Goal: Task Accomplishment & Management: Complete application form

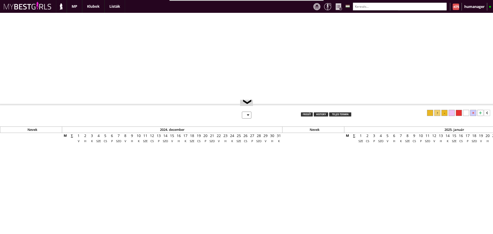
select select "0"
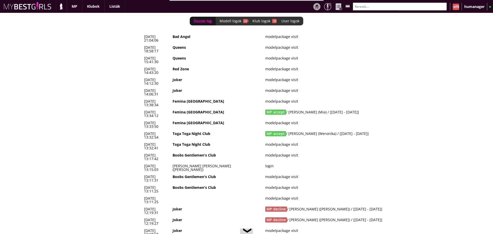
scroll to position [0, 2144]
drag, startPoint x: 387, startPoint y: 101, endPoint x: 142, endPoint y: 101, distance: 244.8
click at [142, 101] on div "Összes log Modell logok -441 Klub logok -34 User logok 0 2025-08-14 21:04:06 Ba…" at bounding box center [246, 123] width 493 height 221
drag, startPoint x: 144, startPoint y: 100, endPoint x: 388, endPoint y: 101, distance: 244.0
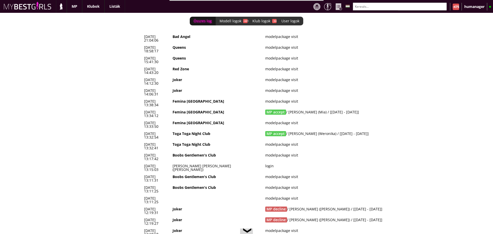
click at [388, 130] on tr "2025-08-14 13:32:54 Toga Toga Night Club MP accept / Weronika Jarosz (Weronika)…" at bounding box center [280, 135] width 277 height 11
copy tr "2025-08-14 13:32:54 Toga Toga Night Club MP accept / Weronika Jarosz (Weronika)…"
click at [171, 76] on td "2025-08-14 14:12:30" at bounding box center [156, 81] width 29 height 11
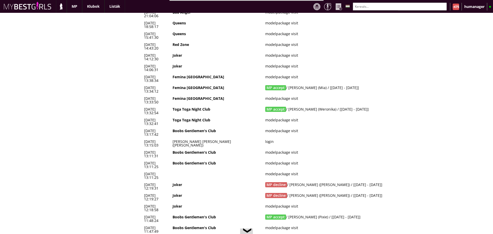
scroll to position [0, 0]
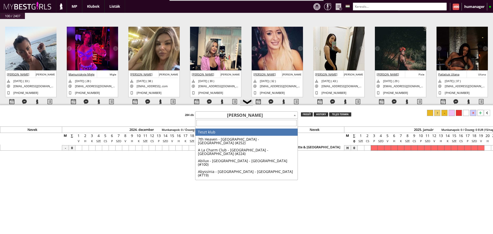
click at [242, 124] on input "search" at bounding box center [247, 123] width 100 height 6
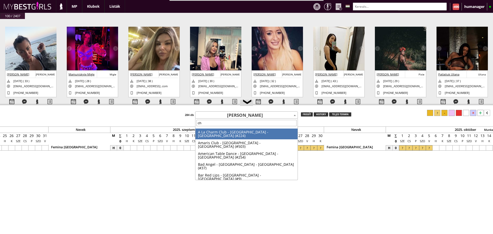
type input "c"
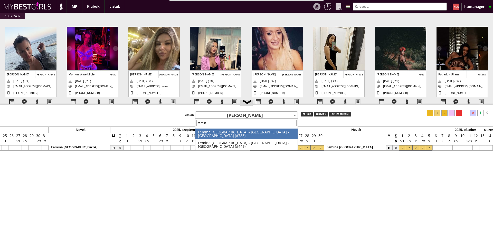
type input "femina"
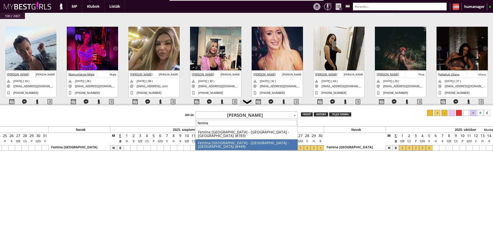
select select "449"
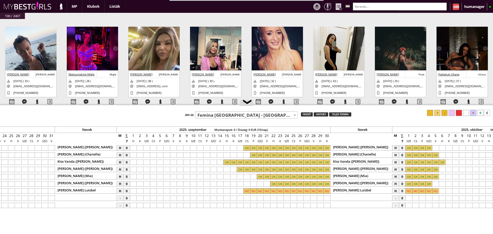
scroll to position [0, 2547]
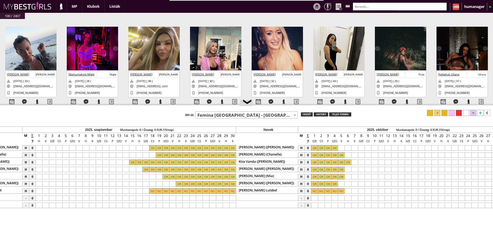
click at [374, 6] on input "text" at bounding box center [400, 7] width 94 height 8
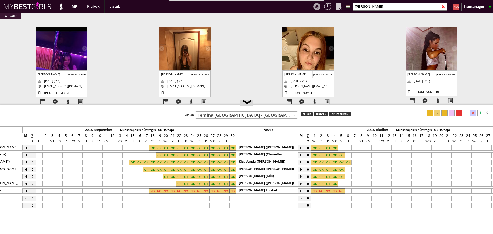
type input "tifani"
click at [154, 198] on div at bounding box center [152, 198] width 7 height 5
click at [235, 198] on div at bounding box center [232, 198] width 7 height 5
click at [436, 113] on div at bounding box center [437, 113] width 6 height 6
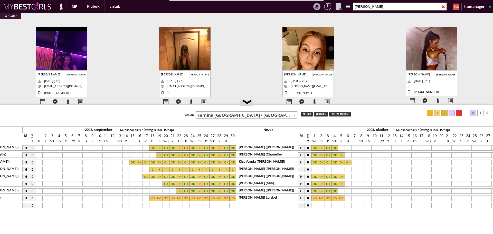
click at [317, 170] on div at bounding box center [314, 169] width 7 height 5
click at [350, 169] on div at bounding box center [348, 169] width 7 height 5
click at [439, 114] on div at bounding box center [437, 113] width 6 height 6
click at [151, 169] on div at bounding box center [152, 169] width 7 height 5
click at [465, 115] on div at bounding box center [466, 113] width 6 height 6
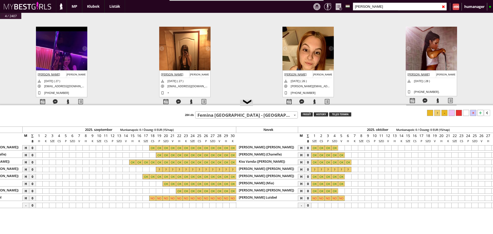
click at [239, 112] on span "Femina [GEOGRAPHIC_DATA] - [GEOGRAPHIC_DATA] - [GEOGRAPHIC_DATA] (#449)" at bounding box center [246, 115] width 102 height 7
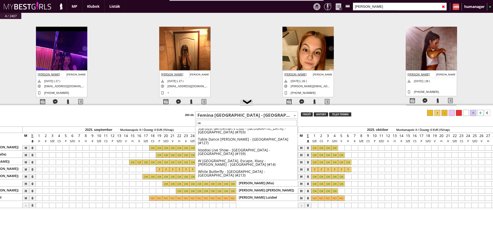
scroll to position [0, 0]
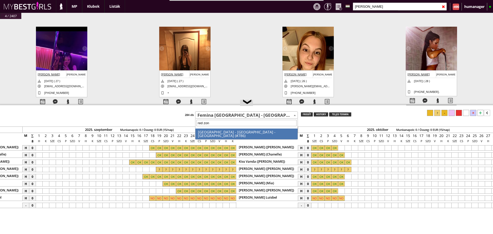
type input "red zone"
select select "786"
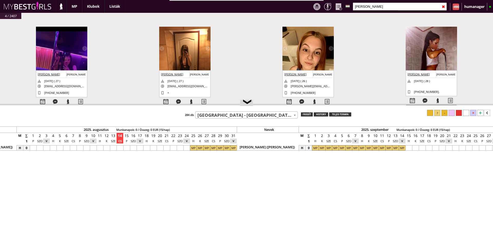
scroll to position [0, 2270]
click at [368, 7] on input "tifani" at bounding box center [400, 7] width 94 height 8
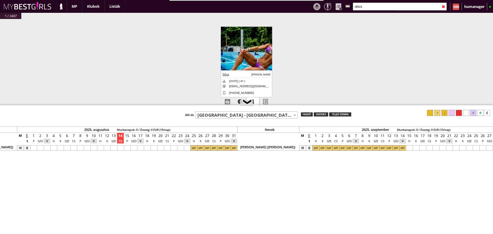
type input "dócs"
click at [256, 100] on div at bounding box center [253, 101] width 13 height 9
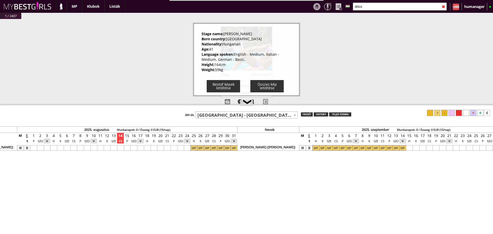
drag, startPoint x: 199, startPoint y: 33, endPoint x: 232, endPoint y: 71, distance: 51.0
click at [232, 71] on div "Stage name: Marianna Born country: Hungary Nationality: Hungarian Age: 41 Langu…" at bounding box center [247, 59] width 106 height 72
copy div "Stage name: Marianna Born country: Hungary Nationality: Hungarian Age: 41 Langu…"
click at [184, 68] on div "#42432 2025-08-11 15:47:34 Oldakowska Monika Monika 1991-08-18 ( 33 ) oldakowsk…" at bounding box center [246, 68] width 493 height 99
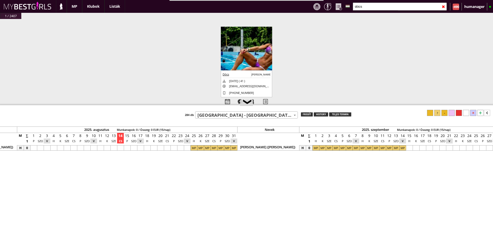
click at [251, 54] on img at bounding box center [246, 51] width 51 height 49
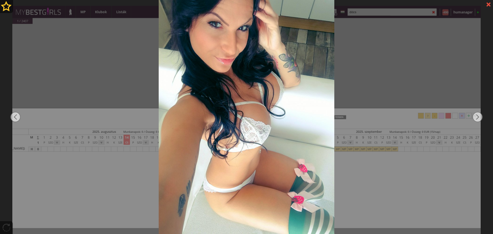
click at [131, 80] on div at bounding box center [246, 117] width 493 height 234
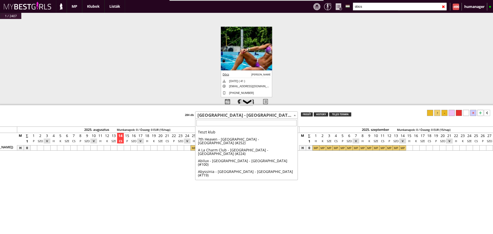
click at [270, 114] on span "[GEOGRAPHIC_DATA] - [GEOGRAPHIC_DATA] - [GEOGRAPHIC_DATA] (#786)" at bounding box center [246, 115] width 102 height 7
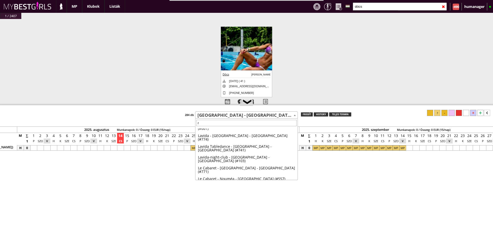
scroll to position [0, 0]
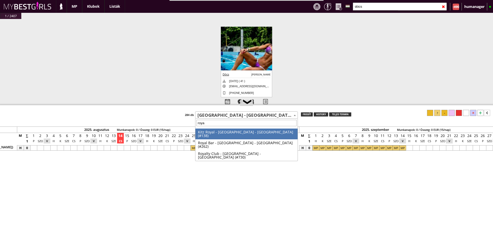
type input "royal"
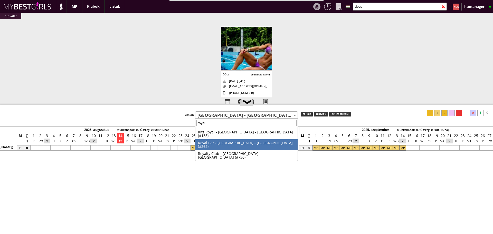
select select "262"
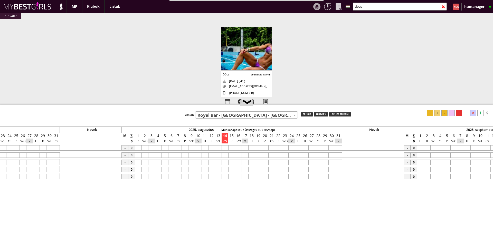
scroll to position [0, 2144]
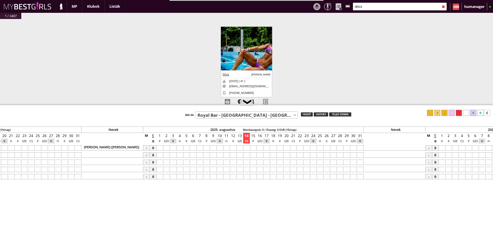
click at [318, 147] on div at bounding box center [320, 147] width 7 height 5
click at [360, 148] on div at bounding box center [360, 147] width 7 height 5
click at [437, 112] on div at bounding box center [437, 113] width 6 height 6
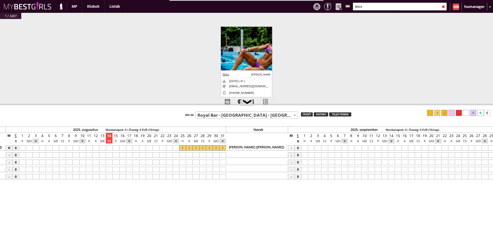
click at [304, 148] on div at bounding box center [304, 147] width 7 height 5
click at [393, 148] on div at bounding box center [391, 147] width 7 height 5
click at [438, 114] on div at bounding box center [437, 113] width 6 height 6
click at [238, 116] on span "Royal Bar - [GEOGRAPHIC_DATA] - [GEOGRAPHIC_DATA] (#262)" at bounding box center [246, 115] width 102 height 7
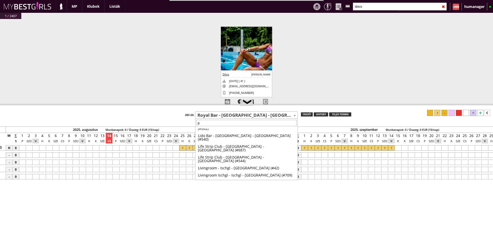
scroll to position [0, 0]
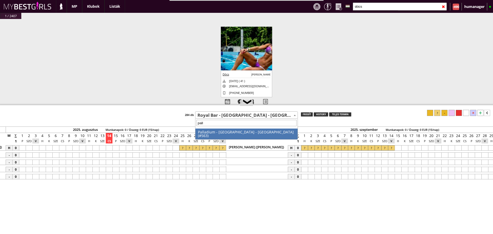
type input "palla"
select select "563"
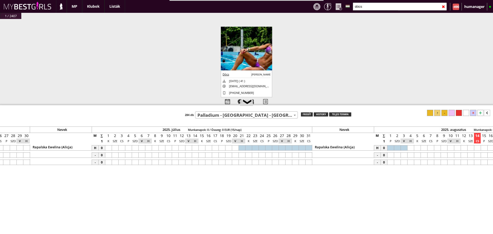
scroll to position [0, 1971]
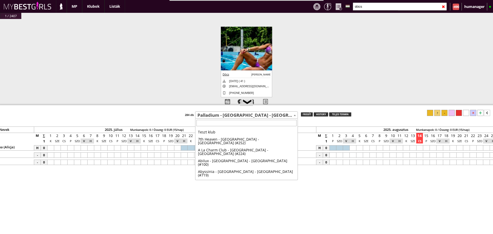
click at [242, 116] on span "Palladium - [GEOGRAPHIC_DATA] - [GEOGRAPHIC_DATA] (#563)" at bounding box center [246, 115] width 102 height 7
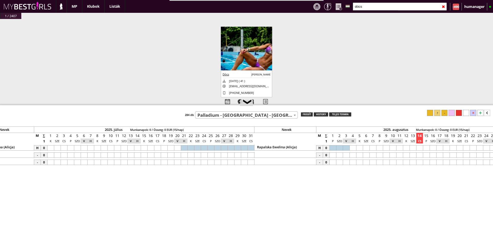
click at [209, 113] on span "Palladium - [GEOGRAPHIC_DATA] - [GEOGRAPHIC_DATA] (#563)" at bounding box center [246, 115] width 102 height 7
click at [217, 115] on span "Palladium - [GEOGRAPHIC_DATA] - [GEOGRAPHIC_DATA] (#563)" at bounding box center [246, 115] width 102 height 7
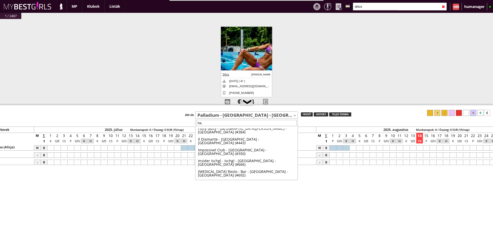
scroll to position [0, 0]
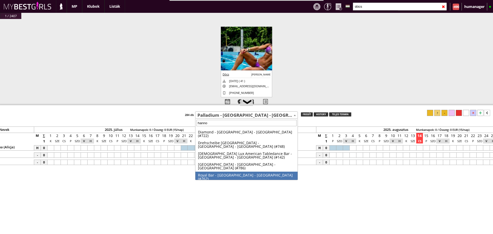
type input "hanno"
select select "262"
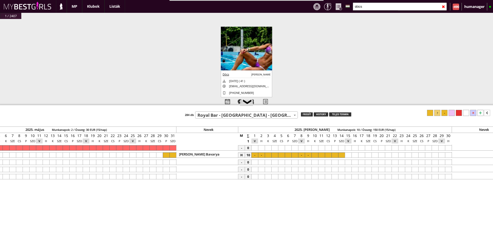
scroll to position [0, 1451]
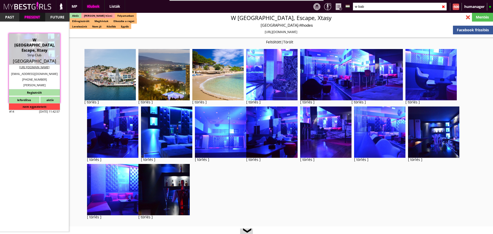
select select "reg"
select select "0"
select select "house"
select select "0"
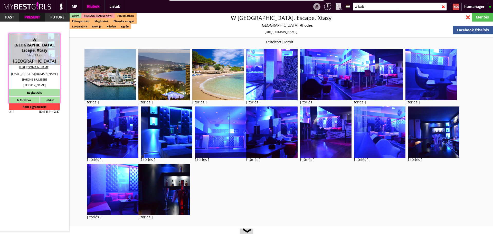
select select "weekly"
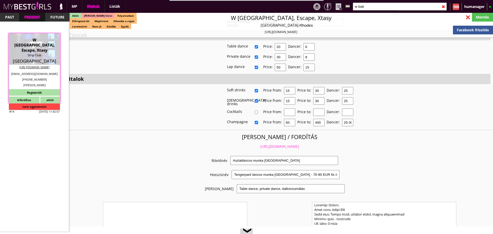
click at [362, 7] on input "w bab" at bounding box center [400, 7] width 94 height 8
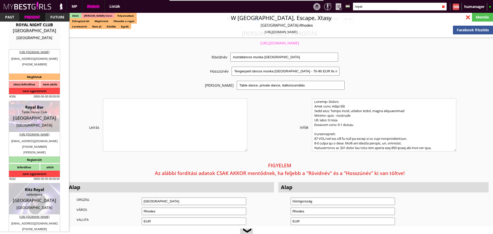
scroll to position [183, 0]
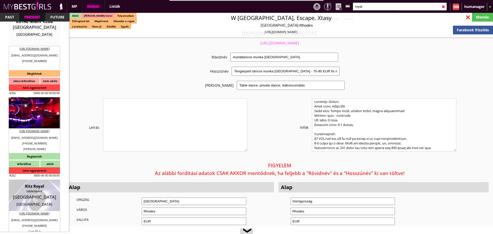
type input "royal"
click at [42, 109] on div "Table Dance Club" at bounding box center [35, 108] width 44 height 5
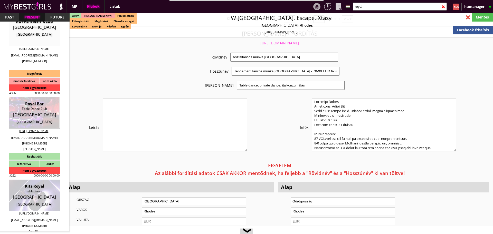
type input "Hannover"
checkbox input "false"
type textarea "2024. Dányi Alexandra: Jelenleg gyakorlo rud nincs az apartmanban , ha van eleg…"
type input "15.00"
type input "EUR"
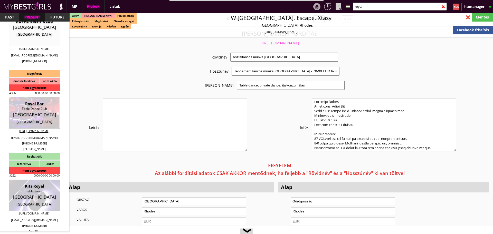
type input "Royal Bar"
type input "Table Dance Club"
type input "30159"
type input "Am Marstall 8"
type input "49"
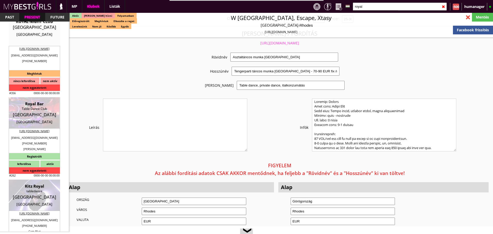
type input "1511 9439525"
type input "+495113743764"
type input "kontakt@royalbar-hannover.com"
type input "http://royalbar-hannover.com/"
type textarea "TS Gastro GmbH DE356344589 30159 Hannover Am Marstall 8"
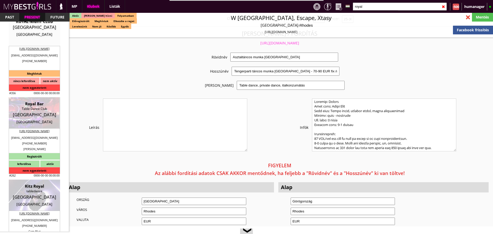
type input "TS Gastro GmbH"
type input "DE356344589"
type input "30159"
type input "Hannover"
type input "Am Marstall 8"
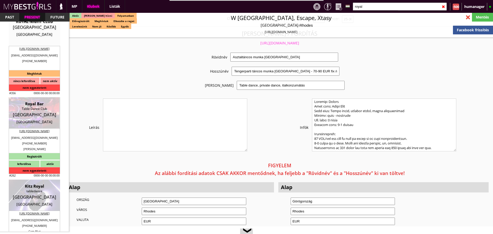
type input "Tahir"
type input "Salaj"
type input "49"
type input "1511 9439525"
type input "kontakt@royalbar-hannover.com"
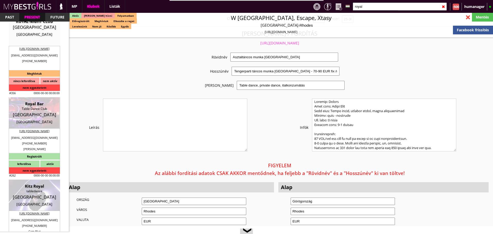
type input "Paria"
type input "49"
type input "1577 5544680"
type input "royalbar.tabledance@icloud.com"
type input "8-10"
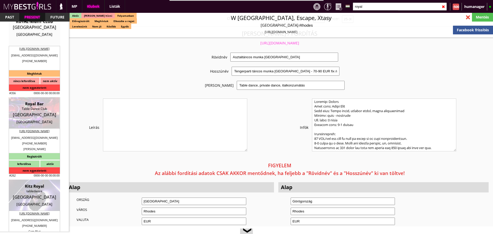
type input "2"
type input "2-4"
select select "weeks"
type input "1"
select select "weeks"
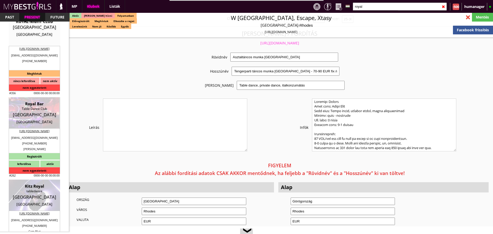
select select "room"
type input "0.00"
type input "2-3"
checkbox input "true"
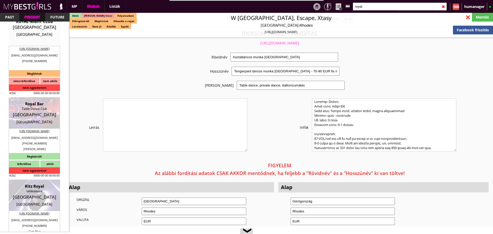
checkbox input "true"
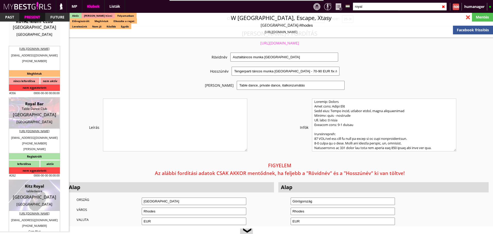
checkbox input "true"
checkbox input "false"
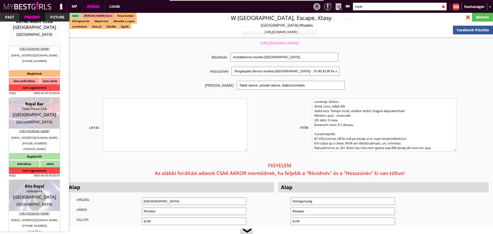
type input "6"
checkbox input "true"
type input "4"
type input "2"
type input "600"
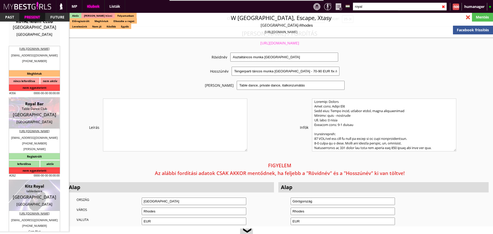
type input "50.00"
type input "0.00"
select select "last day"
select select "daily"
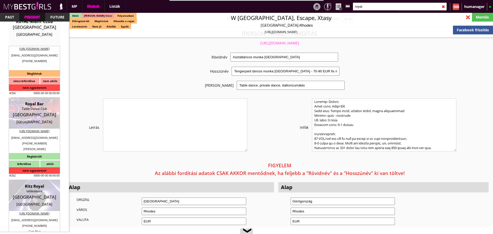
checkbox input "false"
checkbox input "true"
type input "50%"
checkbox input "false"
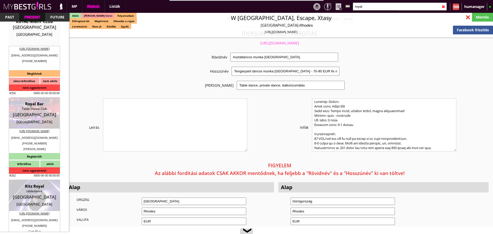
checkbox input "false"
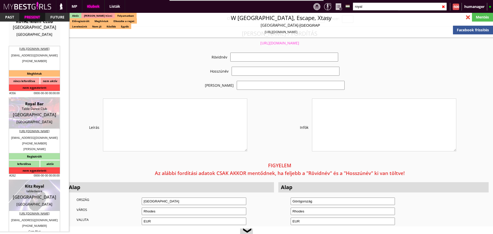
select select "royalbar.tabledance@icloud.com"
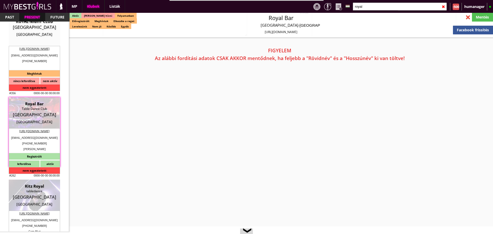
checkbox input "true"
type input "Igényes klub Észak Németországban"
type input "Nagyvárosi német table dance klub - 50 EUR FIX /nap"
type input "Színpadi tánc, privát tánc, italkonzumálás"
type textarea "Country: Germany Club type: American table dance club Work type: Table dance, P…"
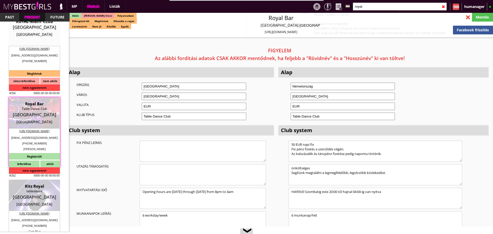
scroll to position [977, 0]
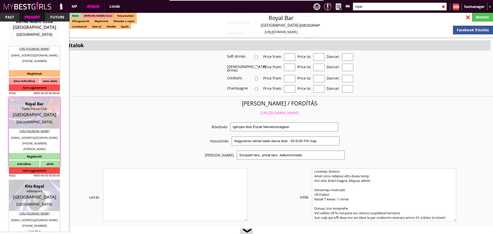
click at [274, 110] on link "https://mybestgirls.com/igenyes-klub-eszak-nemetorszagban" at bounding box center [279, 112] width 39 height 5
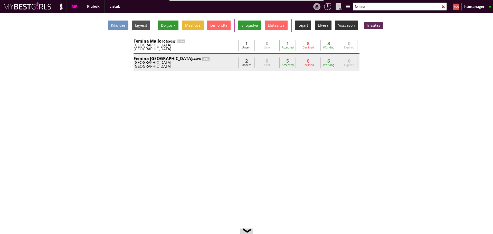
click at [216, 54] on div "Femina München (#449) LINK [GEOGRAPHIC_DATA] [GEOGRAPHIC_DATA] [PERSON_NAME][EM…" at bounding box center [247, 61] width 226 height 17
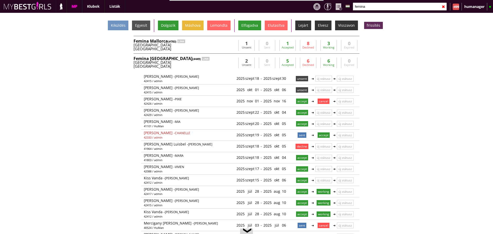
scroll to position [0, 2137]
click at [202, 57] on div "LINK" at bounding box center [206, 59] width 8 height 4
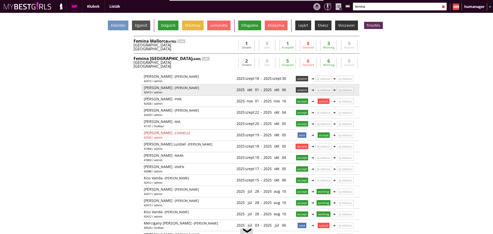
click at [303, 90] on p "unsent" at bounding box center [302, 89] width 12 height 5
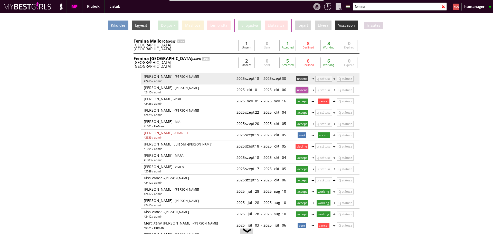
click at [297, 79] on p "unsent" at bounding box center [302, 78] width 12 height 5
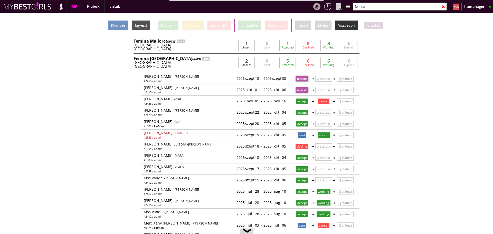
click at [212, 61] on div "Germany" at bounding box center [185, 63] width 103 height 4
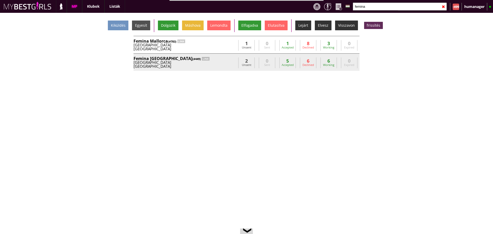
click at [212, 61] on div "Germany" at bounding box center [185, 63] width 103 height 4
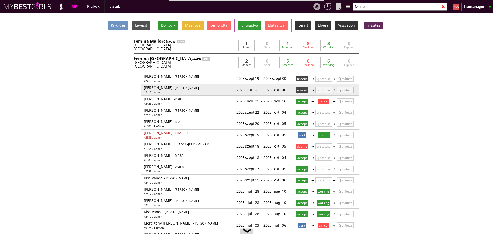
click at [300, 91] on p "unsent" at bounding box center [302, 89] width 12 height 5
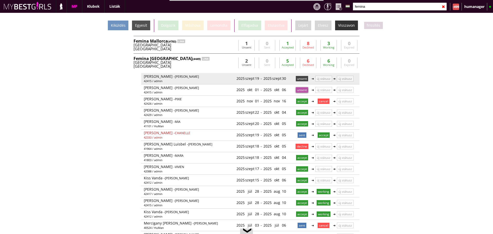
click at [297, 78] on p "unsent" at bounding box center [302, 78] width 12 height 5
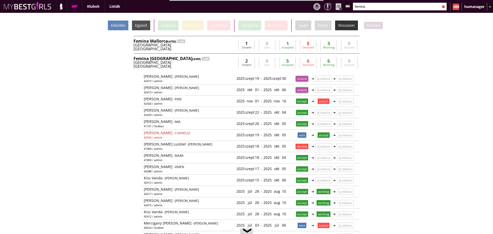
click at [120, 23] on div "Kiküldés" at bounding box center [118, 26] width 21 height 10
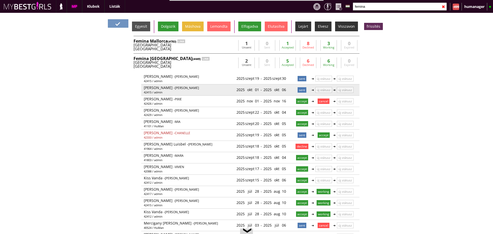
click at [300, 89] on p "sent" at bounding box center [302, 89] width 9 height 5
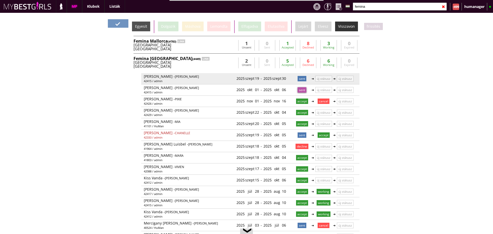
click at [298, 79] on p "sent" at bounding box center [302, 78] width 9 height 5
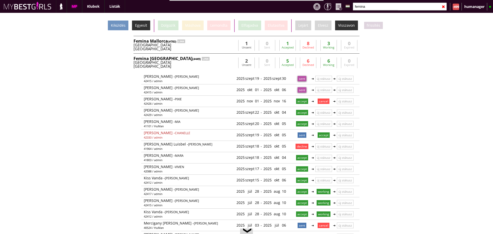
click at [144, 26] on div "Egyesít" at bounding box center [141, 26] width 18 height 10
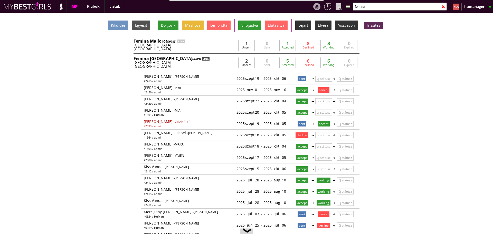
click at [202, 60] on div "LINK" at bounding box center [206, 59] width 8 height 4
click at [367, 5] on input "femina" at bounding box center [400, 7] width 94 height 8
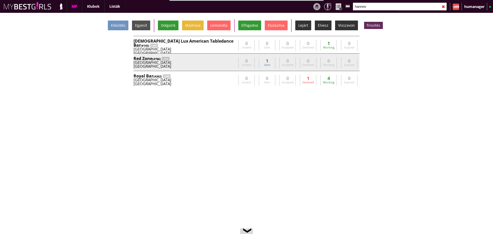
type input "hannov"
click at [223, 66] on div "Hannover" at bounding box center [185, 66] width 103 height 4
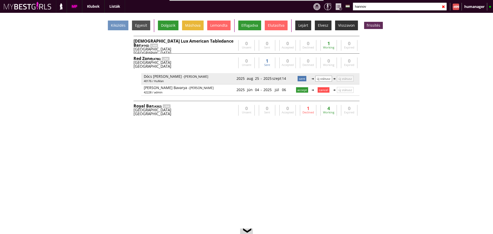
click at [323, 78] on p "új státusz" at bounding box center [323, 79] width 17 height 6
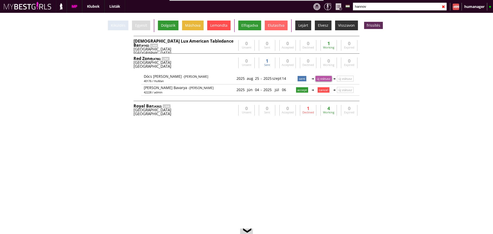
click at [225, 23] on div "Lemondta" at bounding box center [218, 26] width 23 height 10
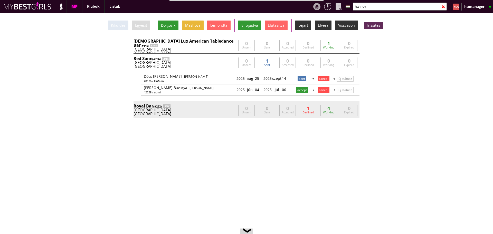
click at [212, 109] on div "Germany" at bounding box center [185, 110] width 103 height 4
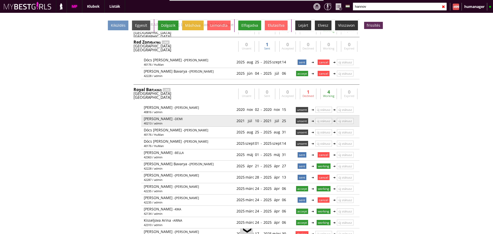
scroll to position [17, 0]
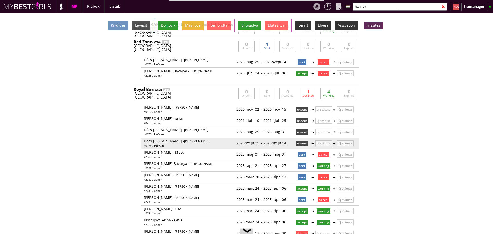
click at [298, 141] on p "unsent" at bounding box center [302, 143] width 12 height 5
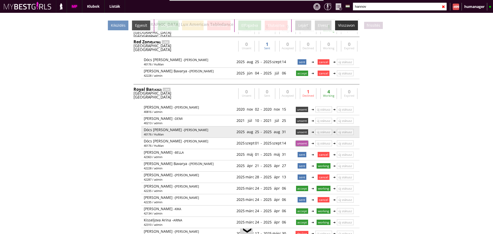
click at [300, 133] on p "unsent" at bounding box center [302, 131] width 12 height 5
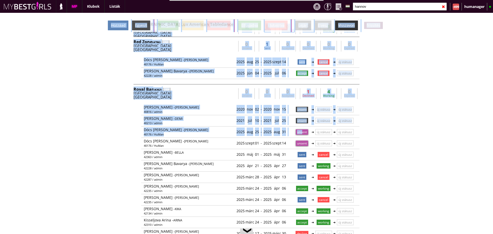
click at [121, 28] on div "Hozzáad" at bounding box center [118, 26] width 21 height 10
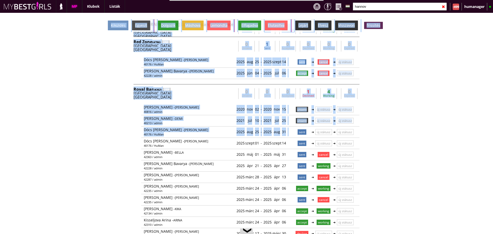
click at [395, 173] on div "Kiküldés Egyesít Dolgozik Máshova Lemondta Elfogadva Elutasítva Lejárt Elvesz V…" at bounding box center [246, 123] width 493 height 221
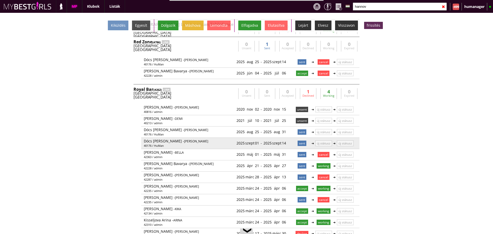
click at [300, 141] on p "sent" at bounding box center [302, 143] width 9 height 5
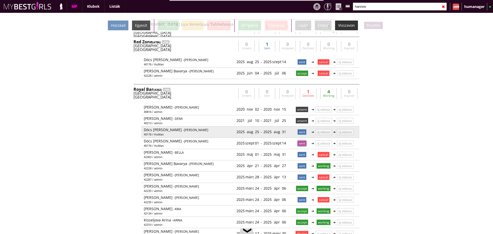
click at [299, 132] on p "sent" at bounding box center [302, 131] width 9 height 5
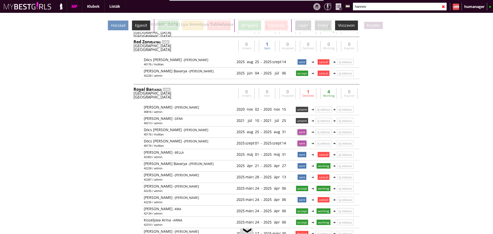
click at [142, 25] on div "Egyesít" at bounding box center [141, 26] width 18 height 10
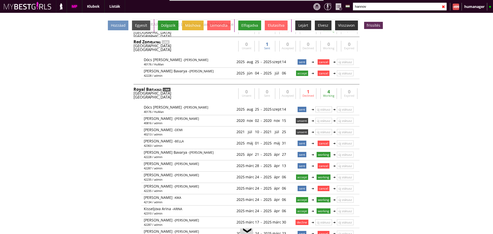
click at [166, 89] on div "LINK" at bounding box center [167, 90] width 8 height 4
click at [379, 4] on input "hannov" at bounding box center [400, 7] width 94 height 8
click at [207, 49] on div "Hannover" at bounding box center [185, 50] width 103 height 4
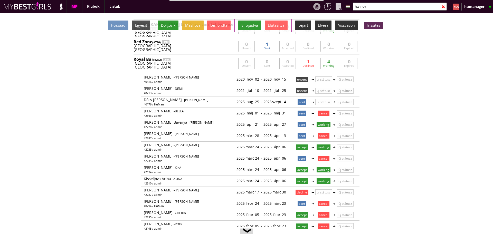
click at [211, 67] on div "Hannover" at bounding box center [185, 67] width 103 height 4
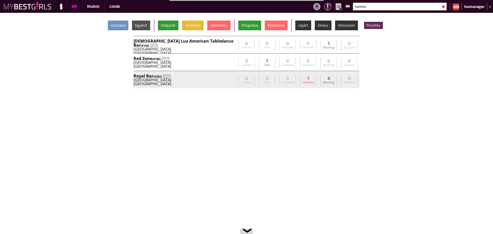
scroll to position [0, 0]
click at [211, 67] on div "Hannover" at bounding box center [185, 66] width 103 height 4
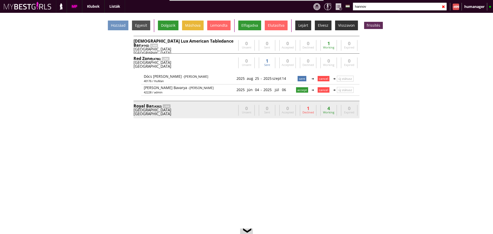
click at [211, 67] on div "Hannover" at bounding box center [185, 66] width 103 height 4
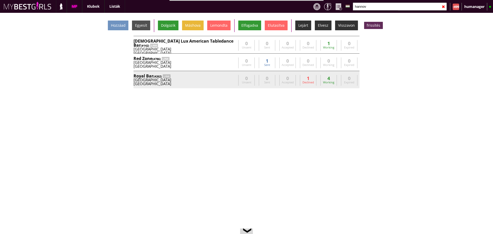
click at [218, 82] on div "Hannover" at bounding box center [185, 84] width 103 height 4
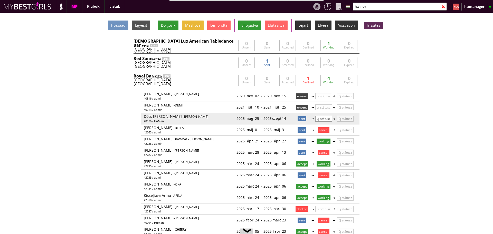
click at [321, 120] on p "új státusz" at bounding box center [323, 119] width 17 height 6
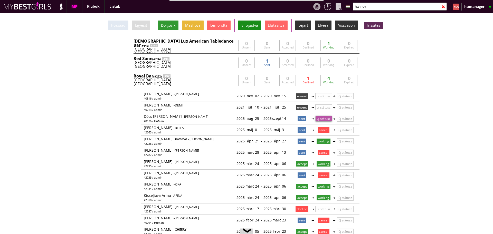
click at [250, 26] on div "Elfogadva" at bounding box center [249, 26] width 23 height 10
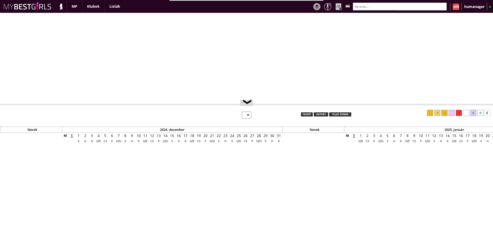
select select "0"
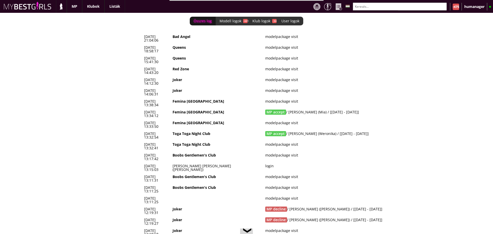
scroll to position [0, 2144]
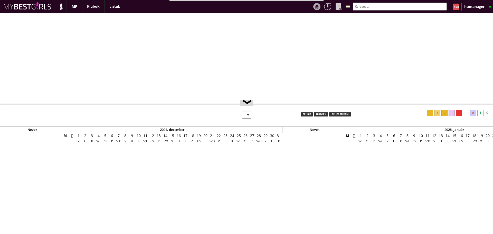
select select "0"
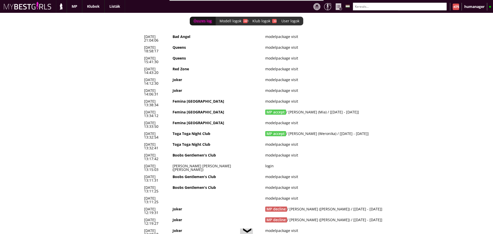
scroll to position [0, 0]
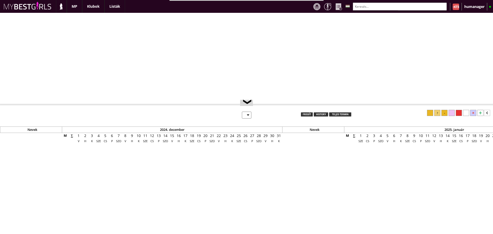
select select "0"
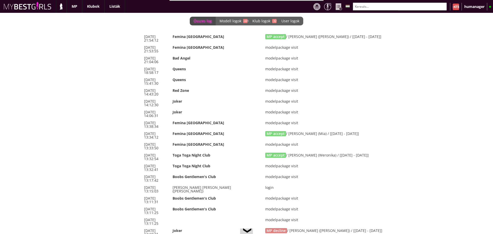
scroll to position [0, 2144]
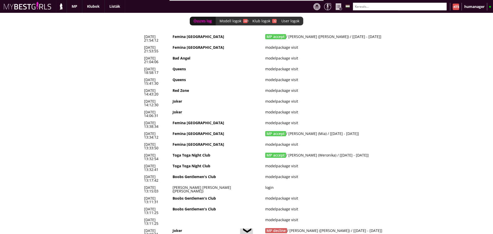
drag, startPoint x: 374, startPoint y: 37, endPoint x: 141, endPoint y: 35, distance: 233.0
click at [141, 35] on div "Összes log Modell logok -441 Klub logok -32 User logok 0 [DATE] 21:54:12 Femina…" at bounding box center [246, 123] width 493 height 221
copy div "[DATE] 21:54:12 Femina München MP accept / [PERSON_NAME] ([PERSON_NAME]) / [[DA…"
click at [142, 59] on div "Összes log Modell logok -441 Klub logok -32 User logok 0 [DATE] 21:54:12 Femina…" at bounding box center [246, 123] width 493 height 221
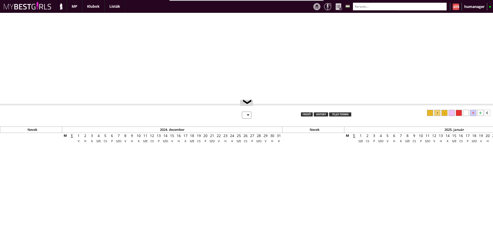
select select "0"
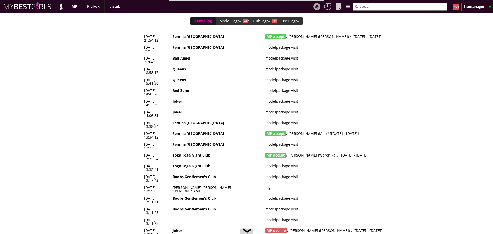
scroll to position [0, 2144]
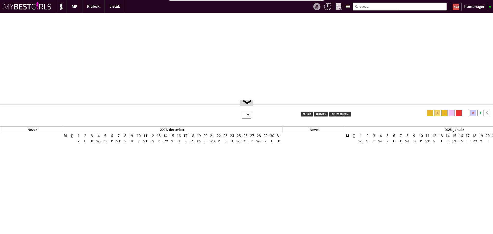
select select "0"
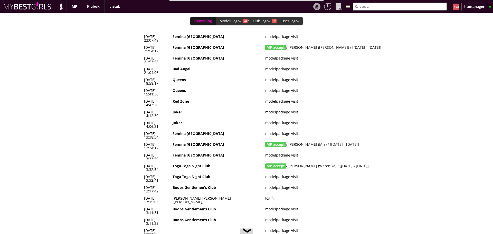
scroll to position [0, 2144]
